Goal: Transaction & Acquisition: Book appointment/travel/reservation

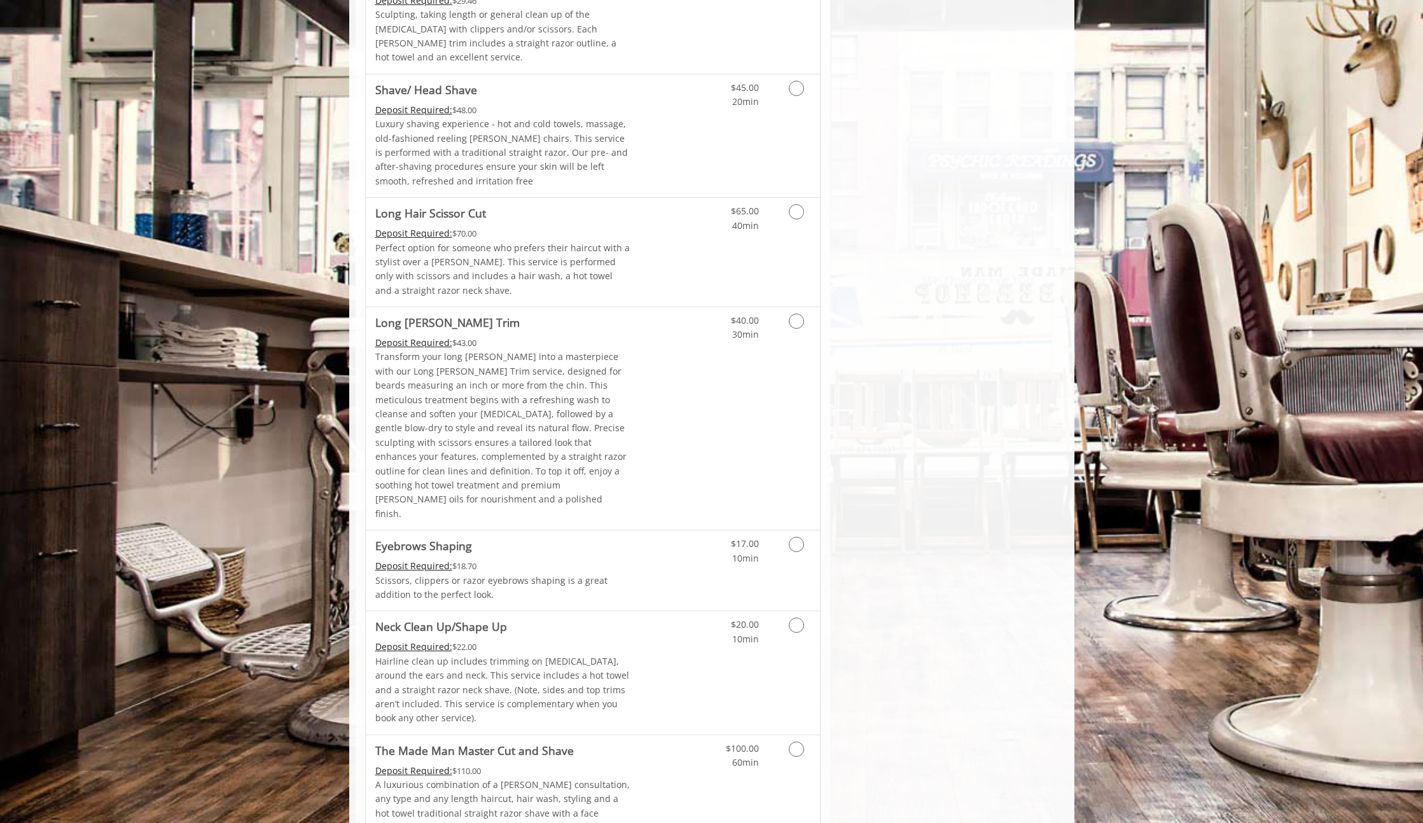
scroll to position [1718, 0]
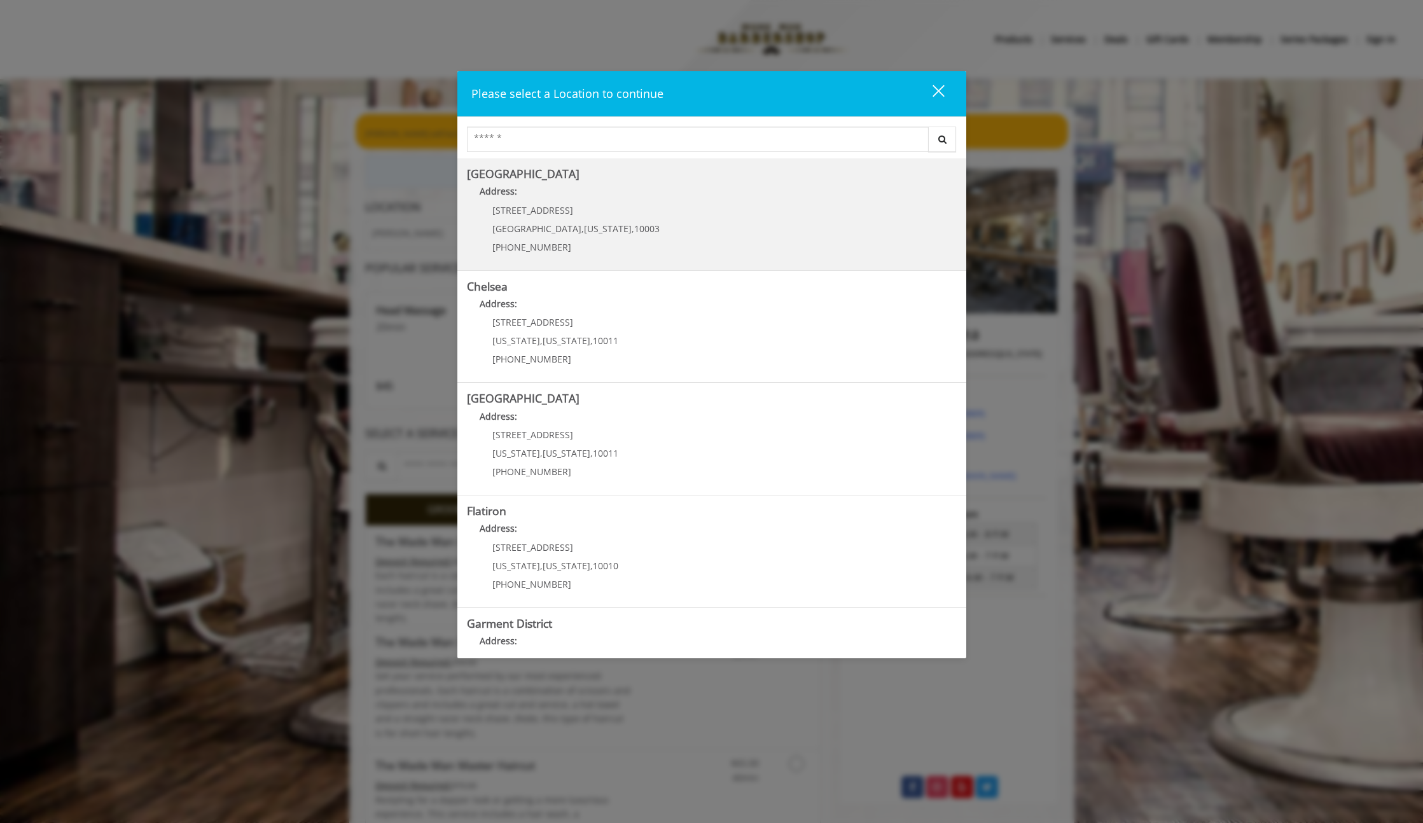
click at [540, 207] on p "[STREET_ADDRESS]" at bounding box center [575, 211] width 167 height 10
